Goal: Task Accomplishment & Management: Use online tool/utility

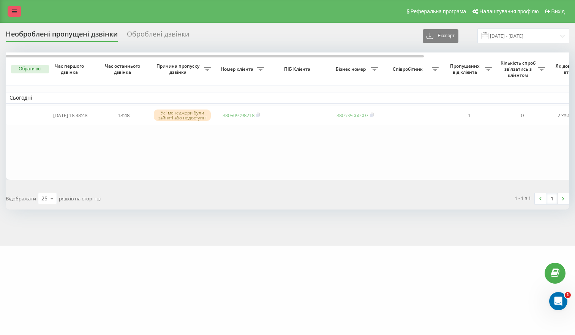
click at [17, 12] on link at bounding box center [15, 11] width 14 height 11
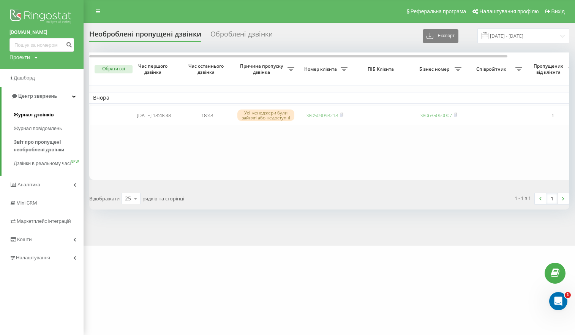
click at [38, 116] on span "Журнал дзвінків" at bounding box center [34, 115] width 40 height 8
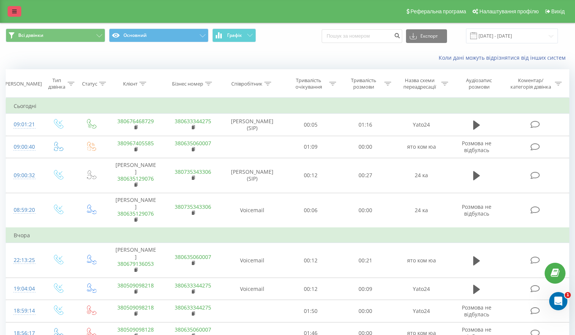
click at [14, 14] on icon at bounding box center [14, 11] width 5 height 5
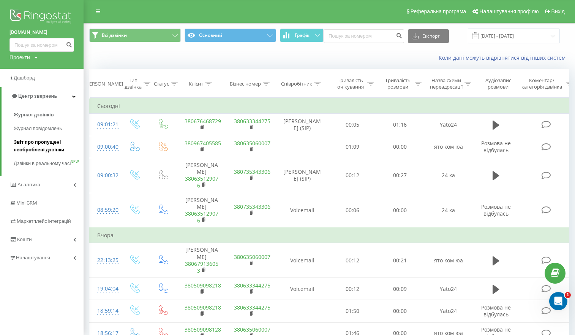
click at [50, 142] on span "Звіт про пропущені необроблені дзвінки" at bounding box center [47, 145] width 66 height 15
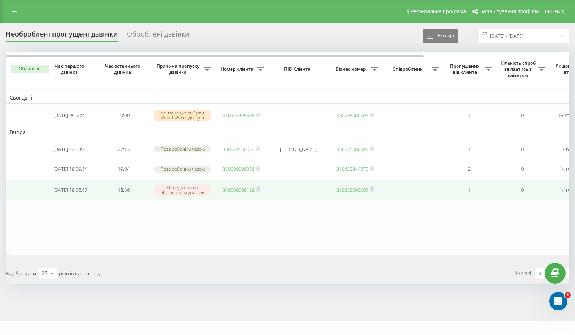
click at [250, 193] on link "380509098128" at bounding box center [239, 189] width 32 height 7
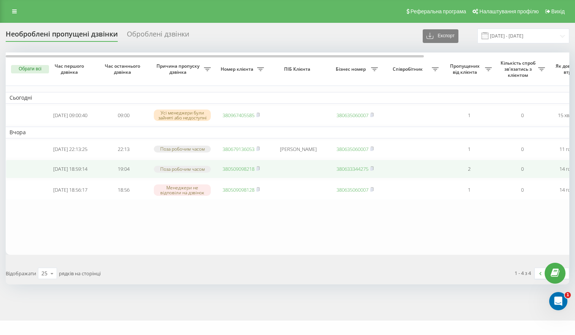
click at [232, 172] on link "380509098218" at bounding box center [239, 168] width 32 height 7
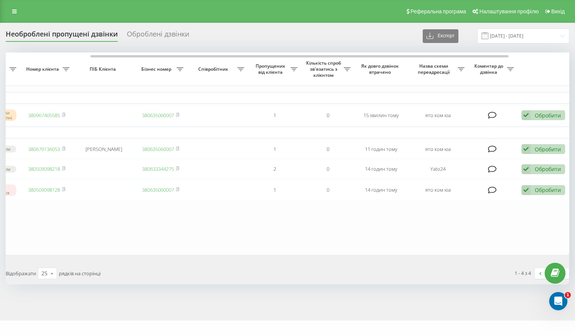
scroll to position [0, 196]
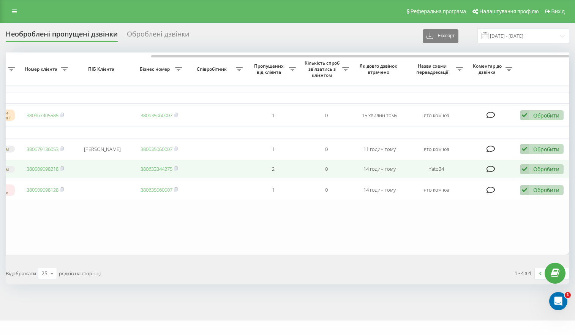
click at [523, 174] on icon at bounding box center [524, 169] width 9 height 10
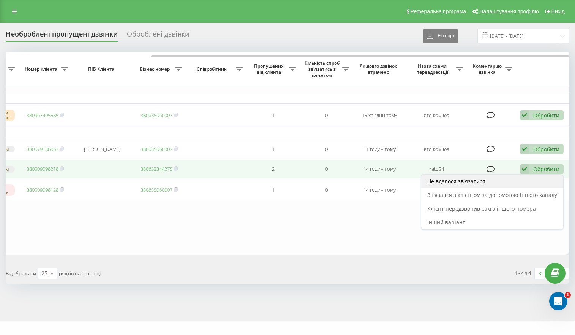
click at [470, 185] on span "Не вдалося зв'язатися" at bounding box center [456, 180] width 58 height 7
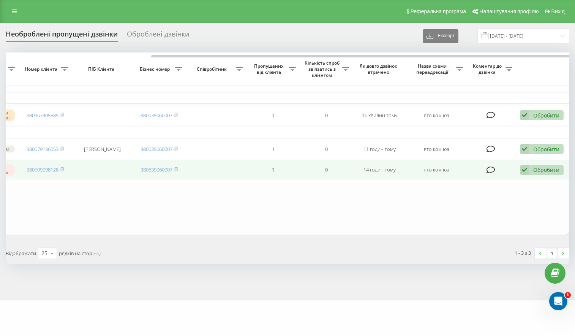
click at [529, 175] on icon at bounding box center [524, 170] width 9 height 10
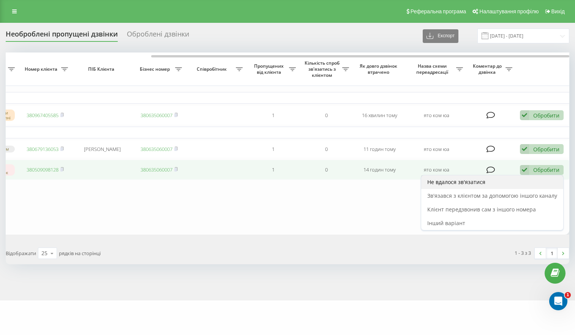
click at [447, 185] on span "Не вдалося зв'язатися" at bounding box center [456, 181] width 58 height 7
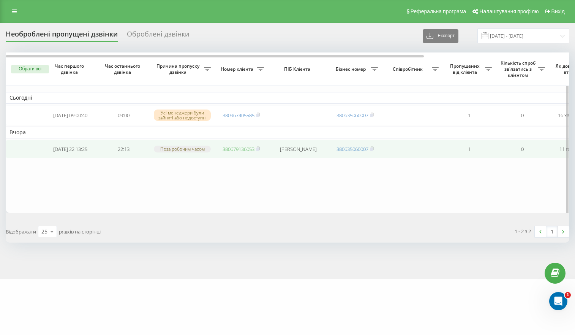
click at [234, 151] on link "380679136053" at bounding box center [239, 148] width 32 height 7
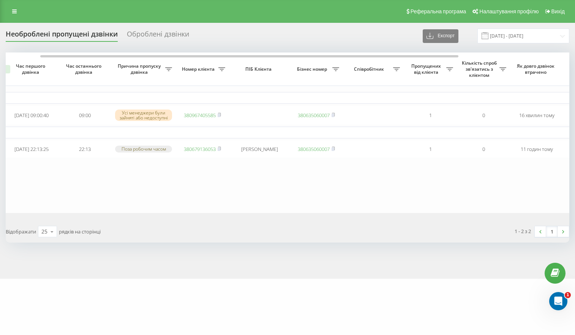
scroll to position [0, 43]
